Goal: Find specific page/section: Locate a particular part of the current website

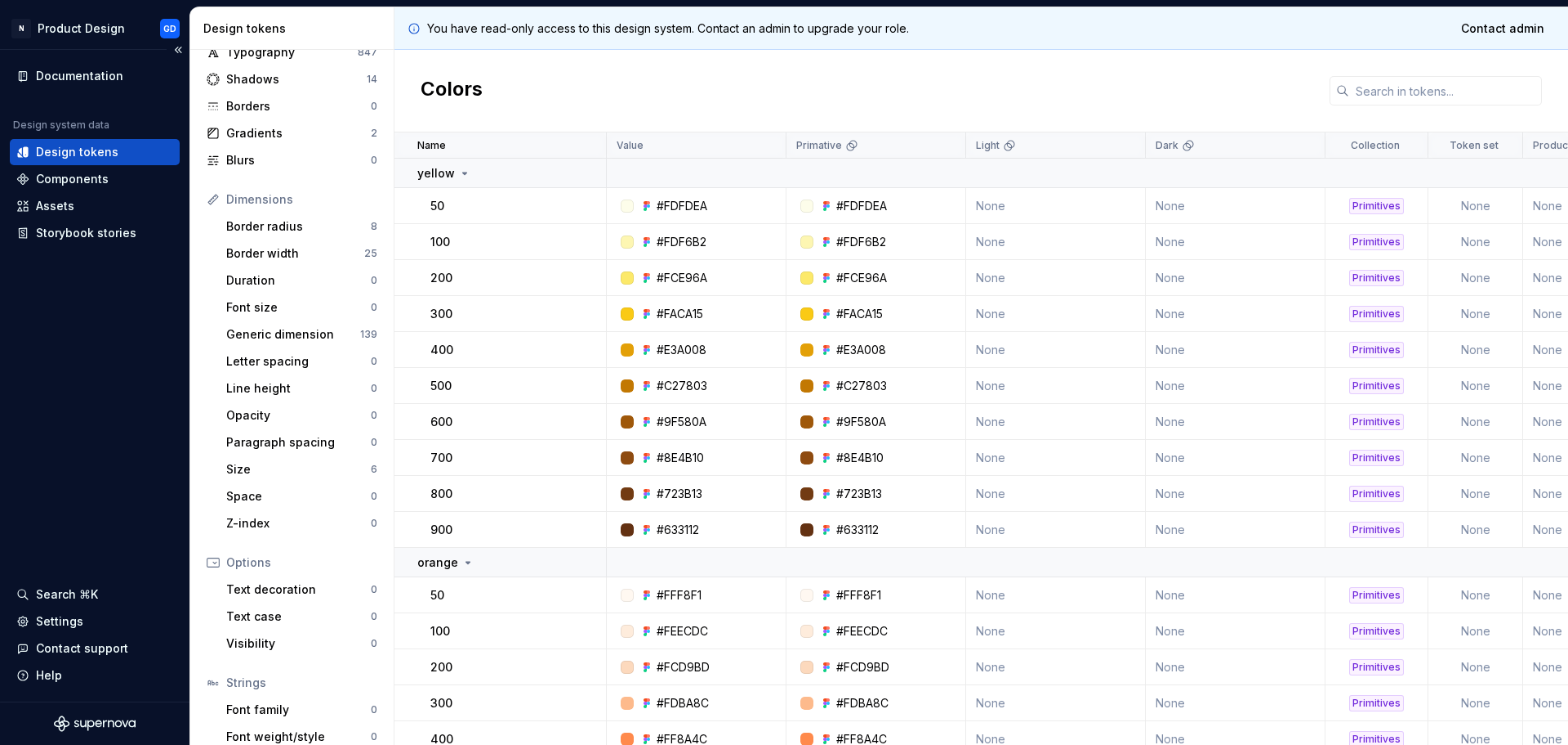
scroll to position [150, 0]
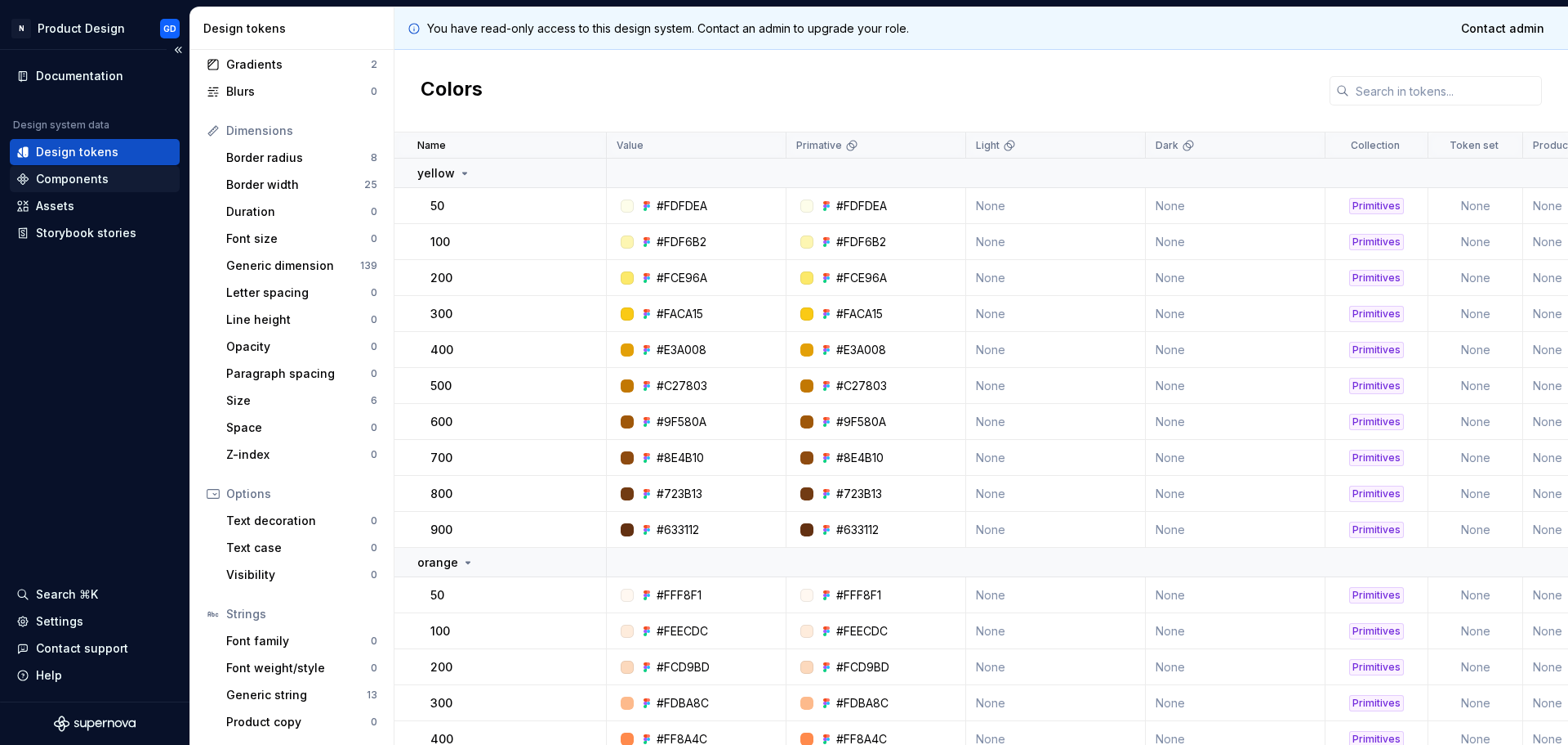
click at [90, 172] on div "Components" at bounding box center [72, 179] width 73 height 16
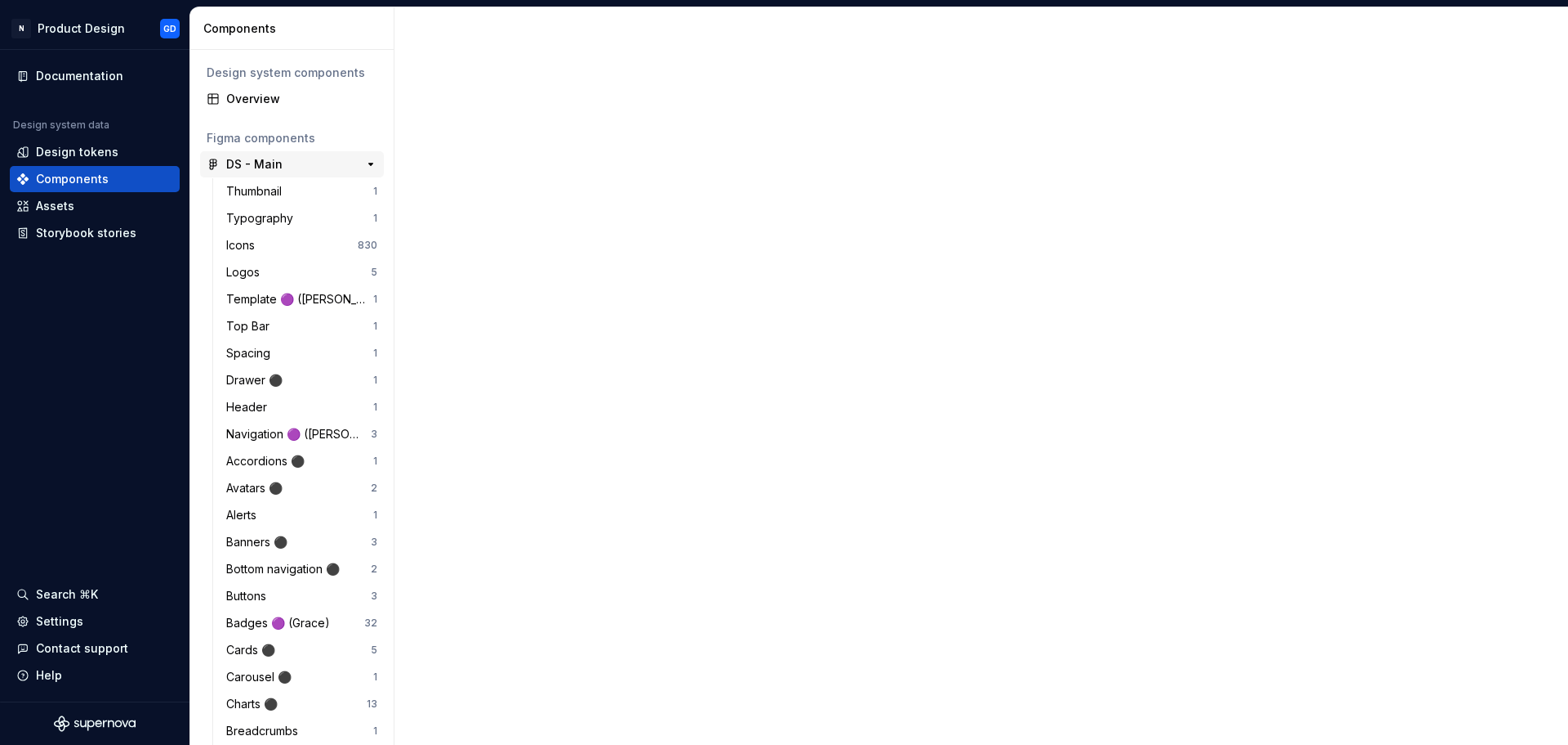
click at [244, 161] on div "DS - Main" at bounding box center [254, 164] width 56 height 16
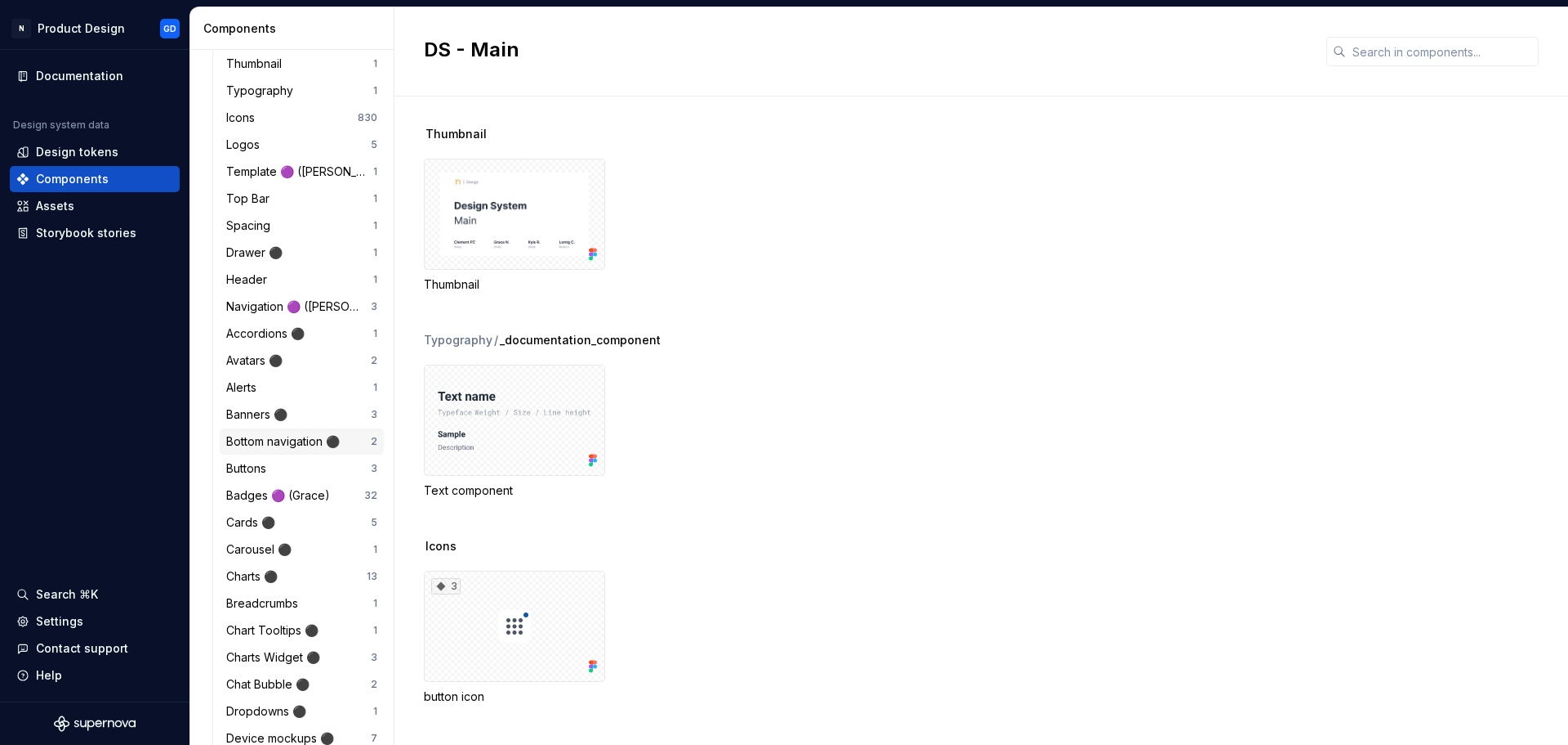
scroll to position [163, 0]
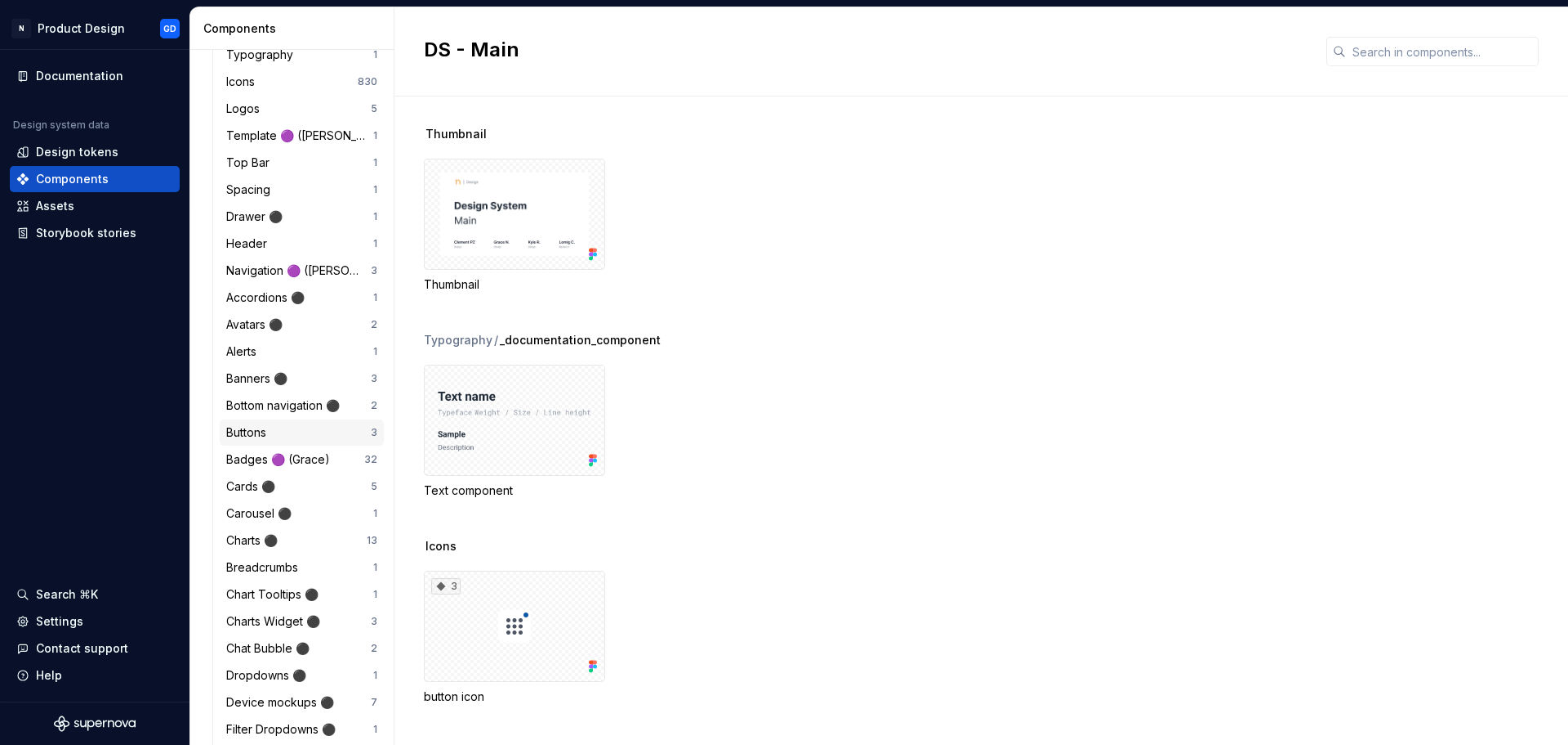
click at [271, 426] on div "Buttons" at bounding box center [249, 432] width 47 height 16
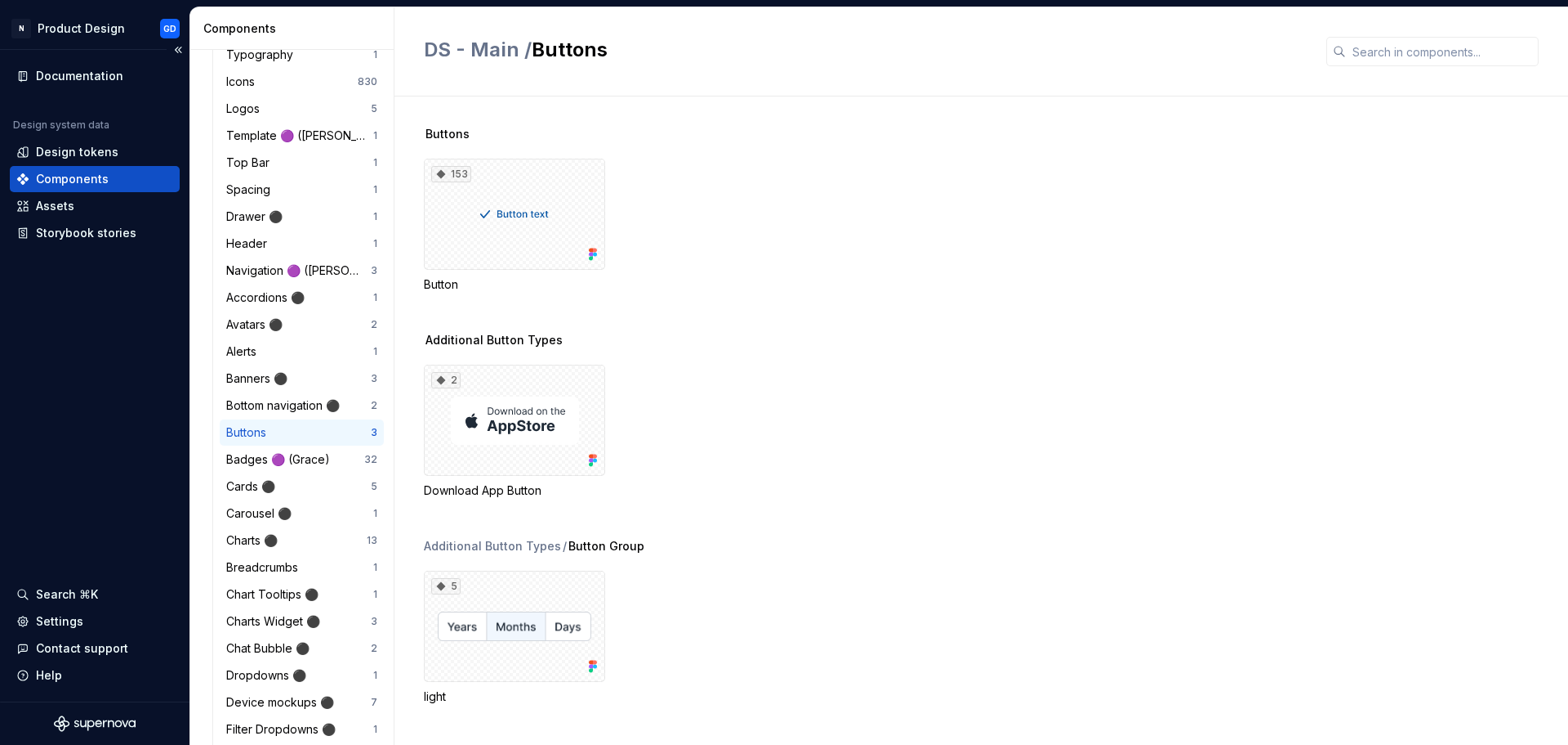
click at [47, 450] on div "Documentation Design system data Design tokens Components Assets Storybook stor…" at bounding box center [95, 375] width 190 height 651
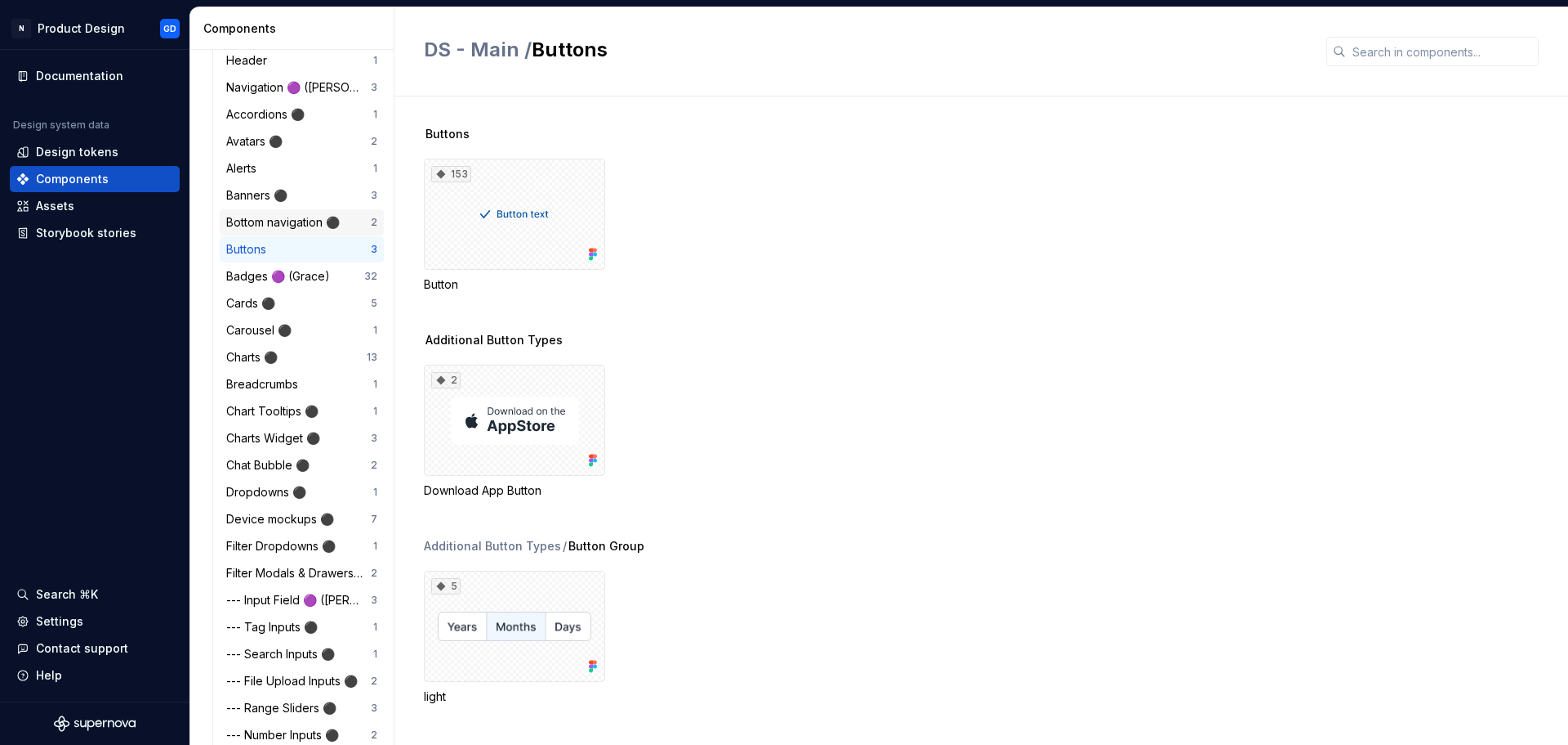
scroll to position [327, 0]
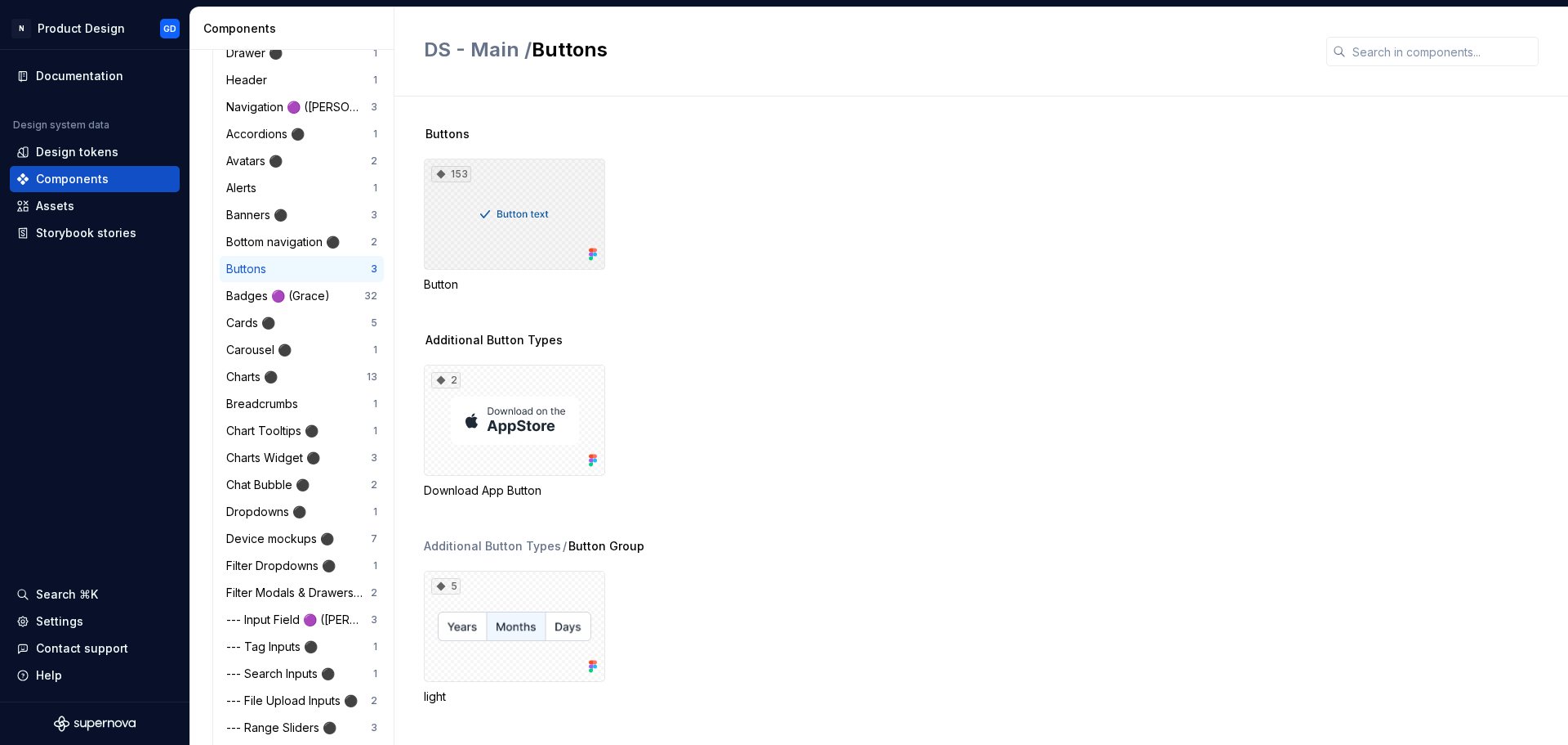
click at [535, 221] on div "153" at bounding box center [514, 214] width 181 height 111
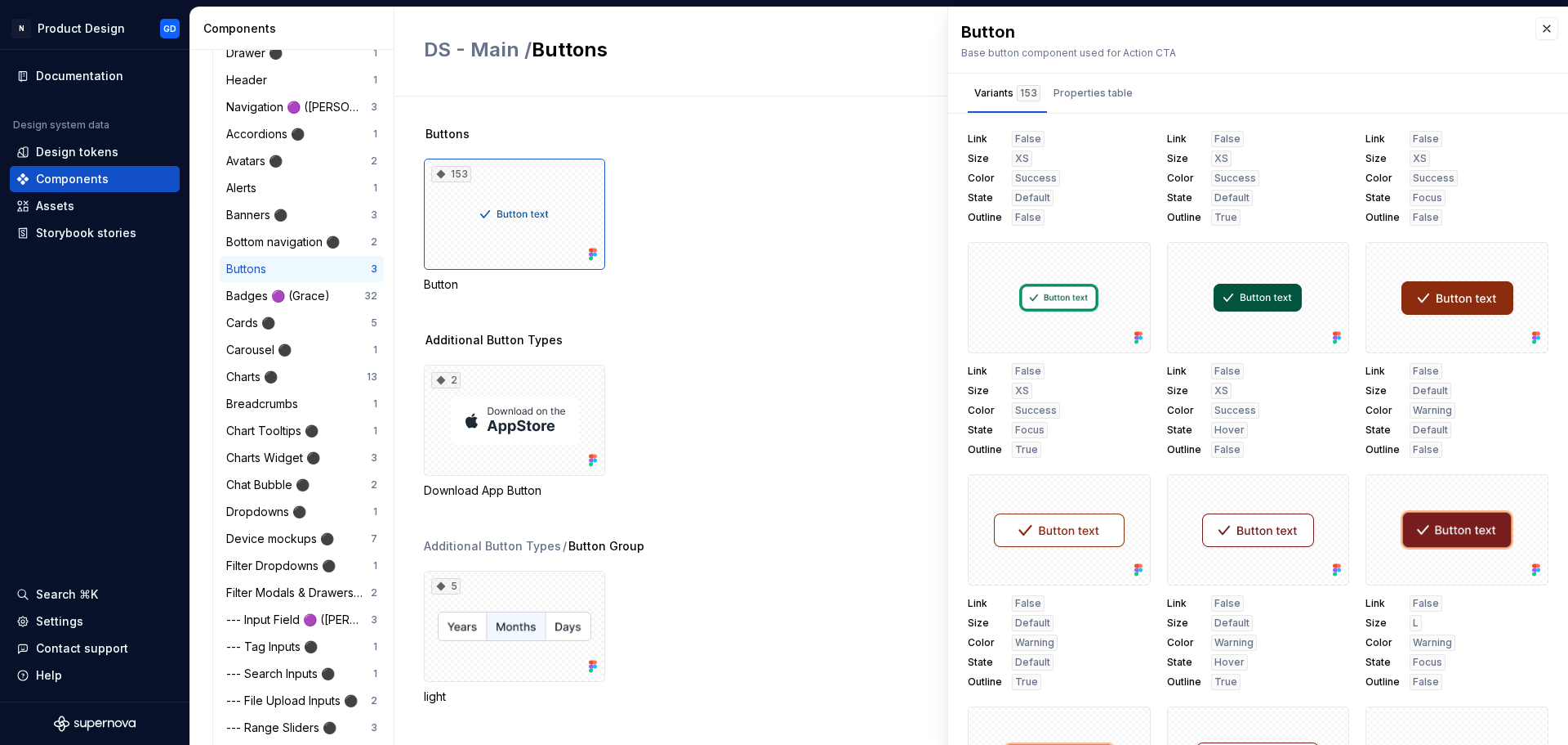
scroll to position [9645, 0]
